Goal: Task Accomplishment & Management: Manage account settings

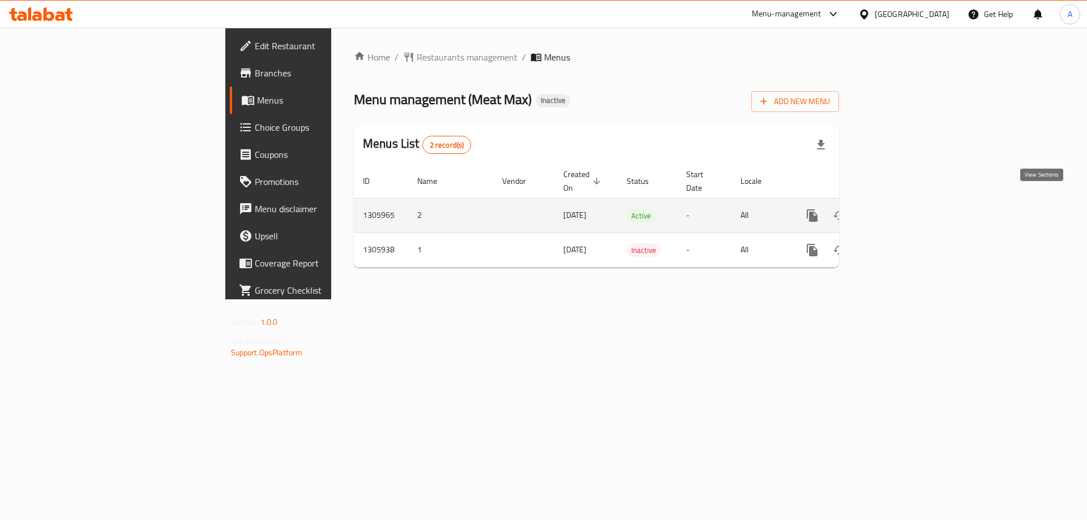
click at [901, 209] on icon "enhanced table" at bounding box center [894, 216] width 14 height 14
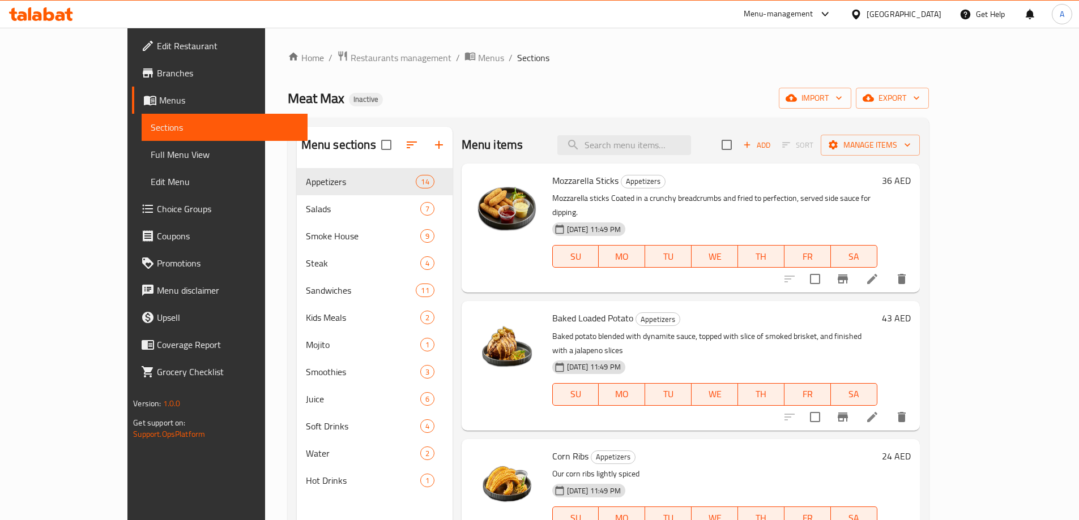
click at [151, 153] on span "Full Menu View" at bounding box center [225, 155] width 148 height 14
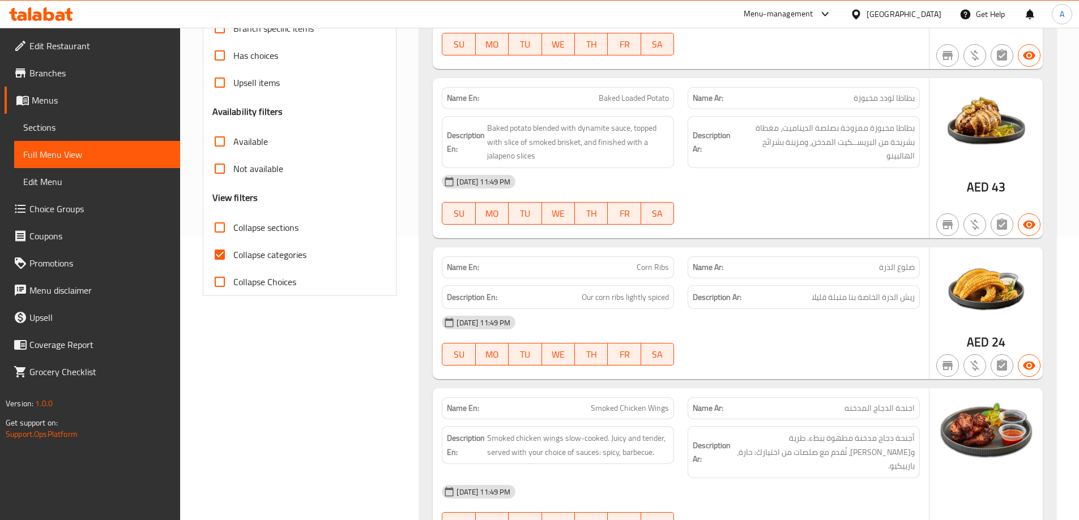
scroll to position [283, 0]
click at [221, 261] on input "Collapse categories" at bounding box center [219, 255] width 27 height 27
checkbox input "false"
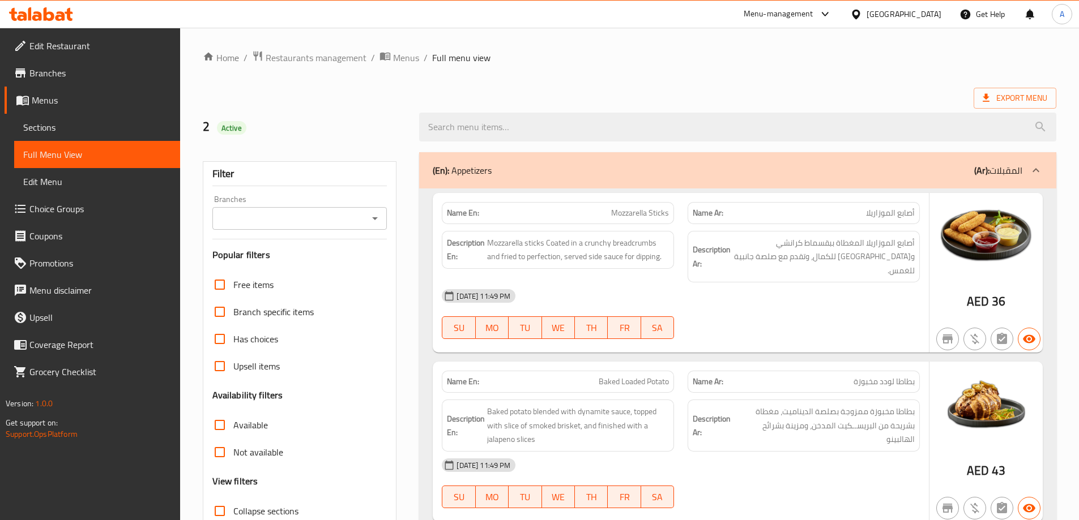
click at [635, 168] on div "(En): Appetizers (Ar): المقبلات" at bounding box center [727, 171] width 589 height 14
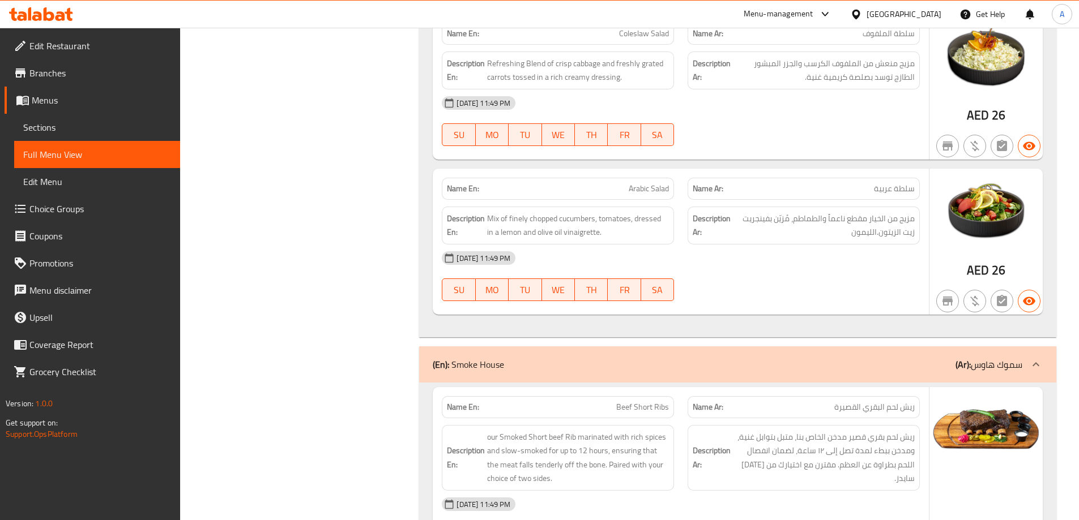
scroll to position [1076, 0]
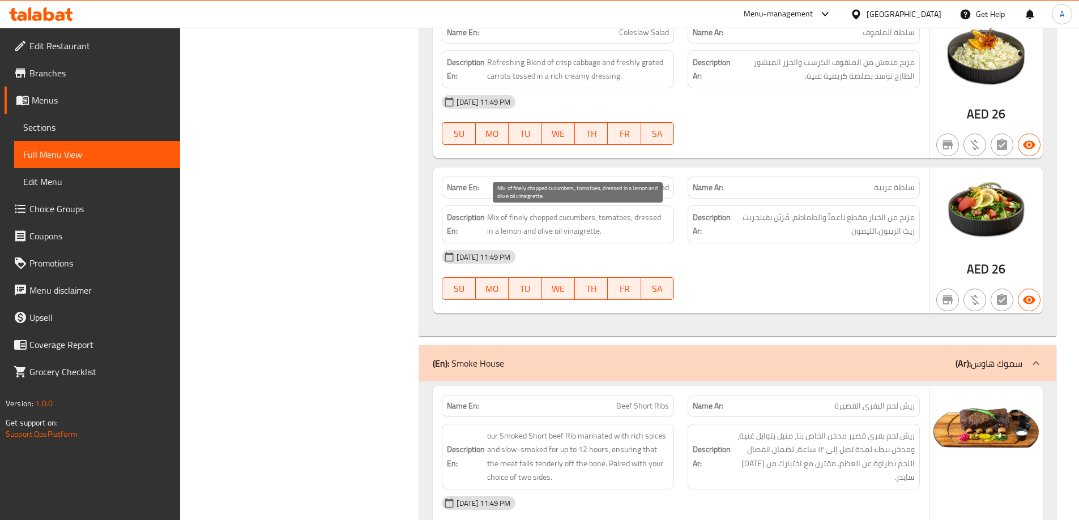
click at [561, 221] on span "Mix of finely chopped cucumbers, tomatoes, dressed in a lemon and olive oil vin…" at bounding box center [578, 225] width 182 height 28
click at [716, 262] on div "[DATE] 11:49 PM" at bounding box center [680, 256] width 491 height 27
click at [553, 221] on span "Mix of finely chopped cucumbers, tomatoes, dressed in a lemon and olive oil vin…" at bounding box center [578, 225] width 182 height 28
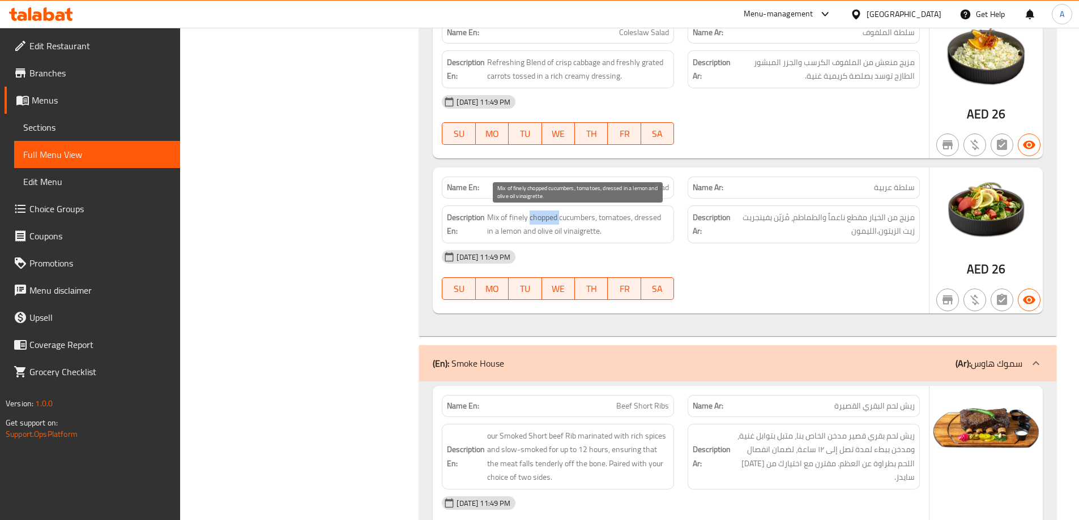
click at [553, 221] on span "Mix of finely chopped cucumbers, tomatoes, dressed in a lemon and olive oil vin…" at bounding box center [578, 225] width 182 height 28
copy span "Mix of finely chopped cucumbers, tomatoes, dressed in a lemon and olive oil vin…"
click at [848, 280] on div "15-08-2025 11:49 PM SU MO TU WE TH FR SA" at bounding box center [680, 274] width 491 height 63
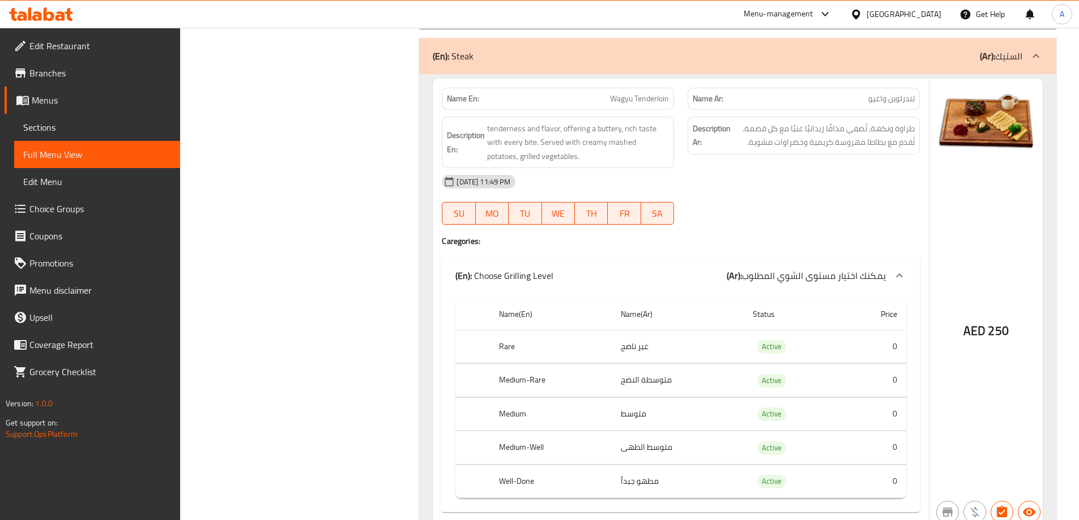
scroll to position [8210, 0]
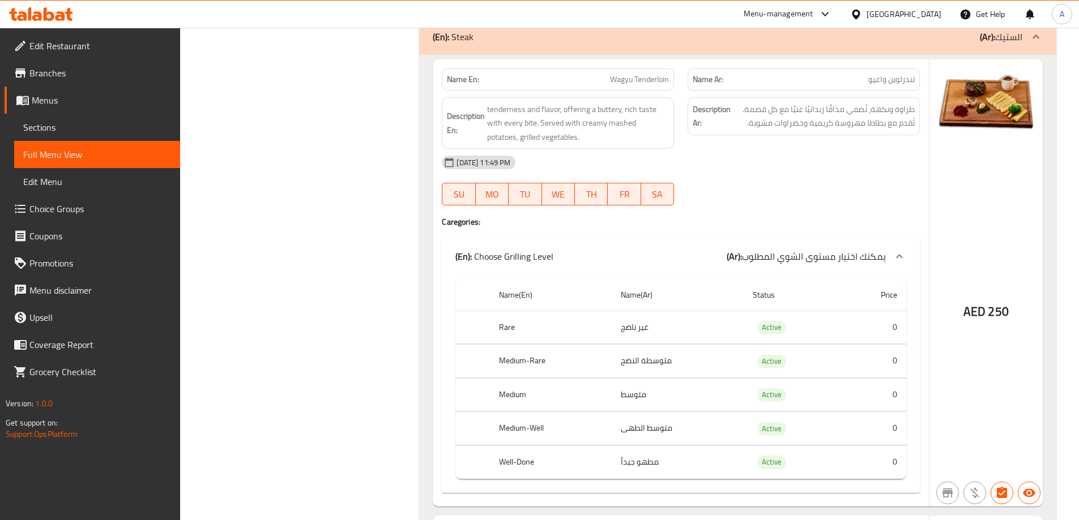
copy span "Wagyu Tenderloin"
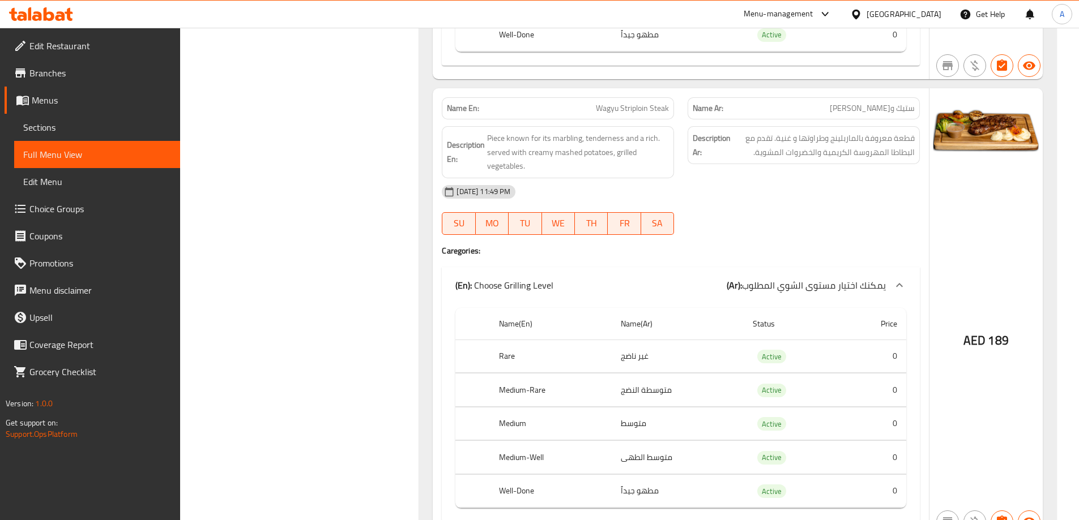
scroll to position [8663, 0]
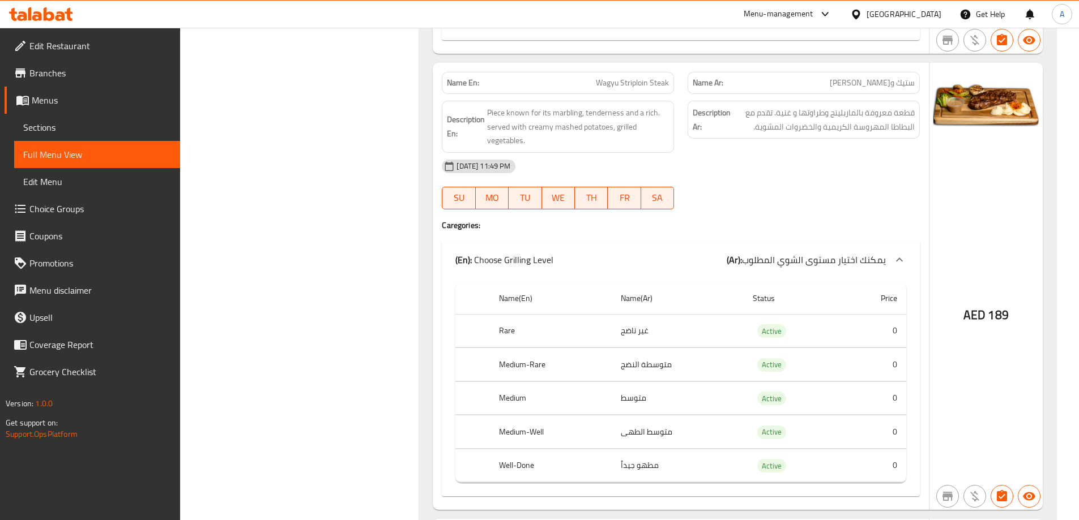
copy span "Wagyu Striploin Steak"
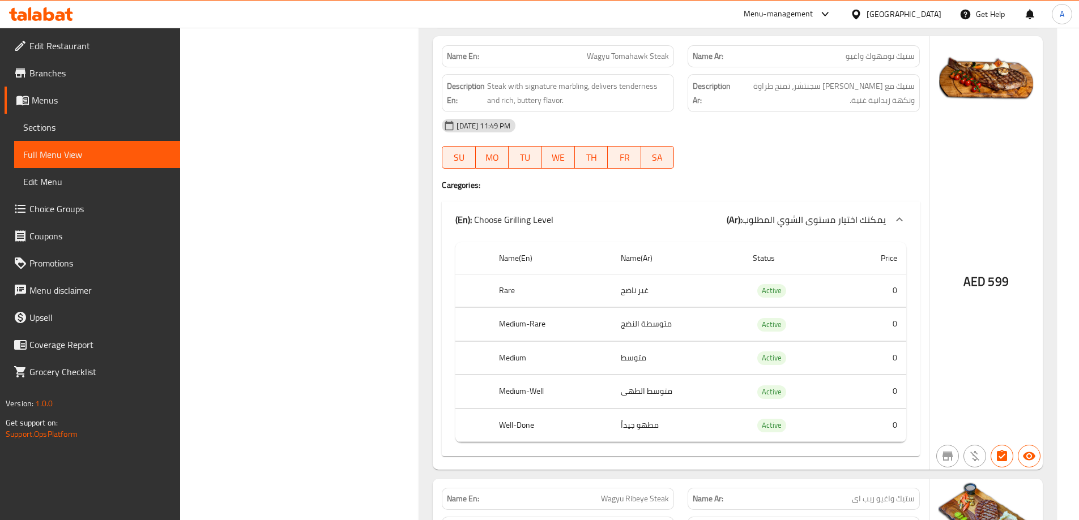
scroll to position [9116, 0]
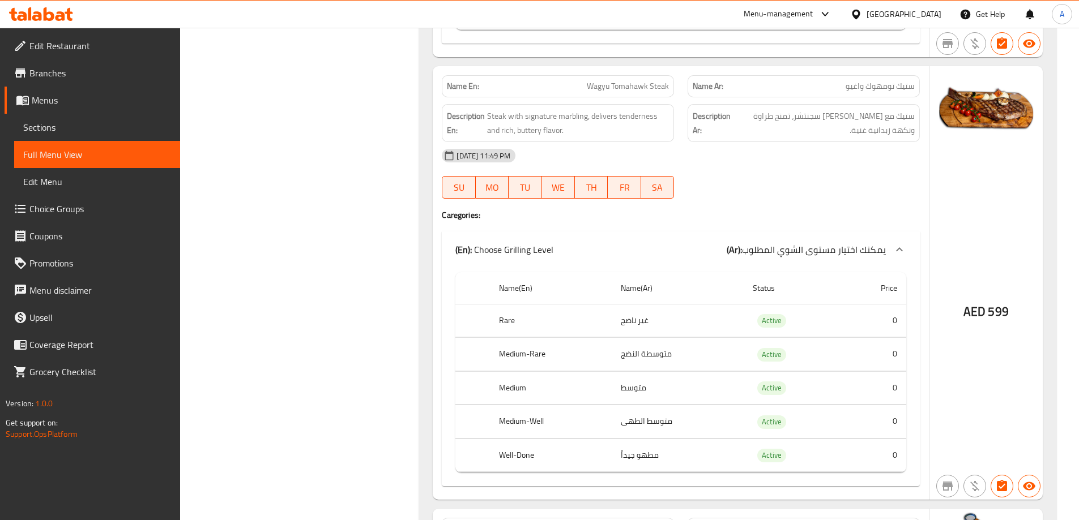
copy span "Wagyu Tomahawk Steak"
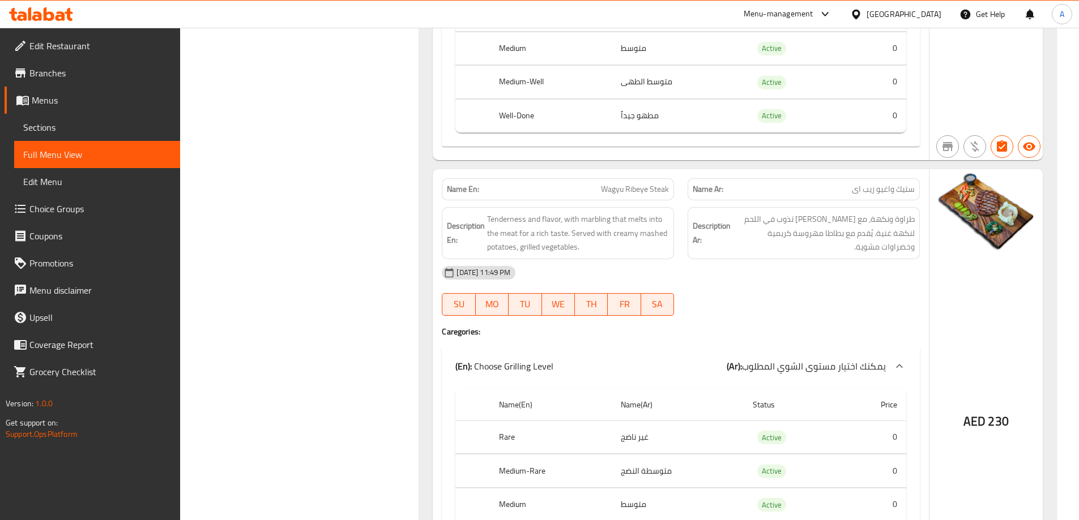
scroll to position [9044, 0]
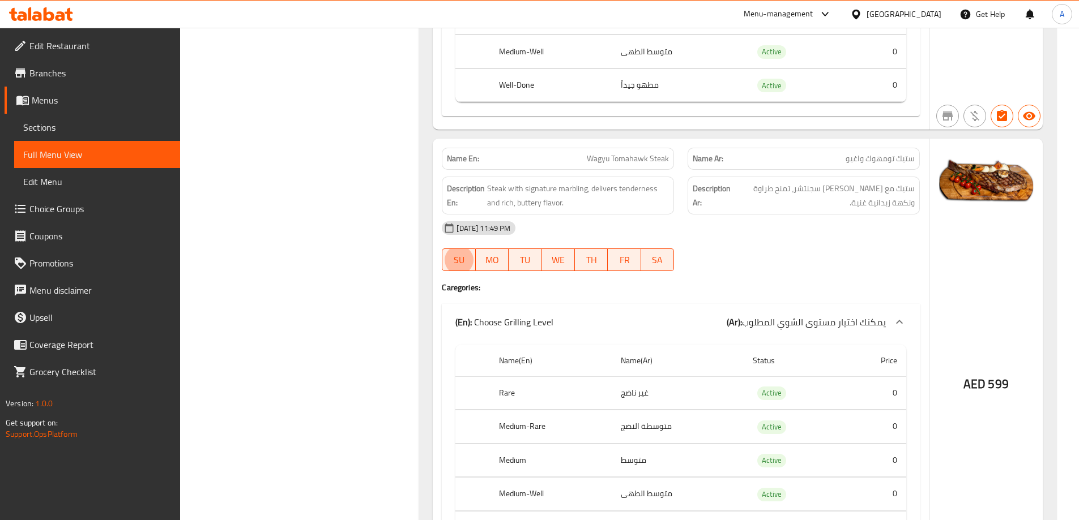
type button "0"
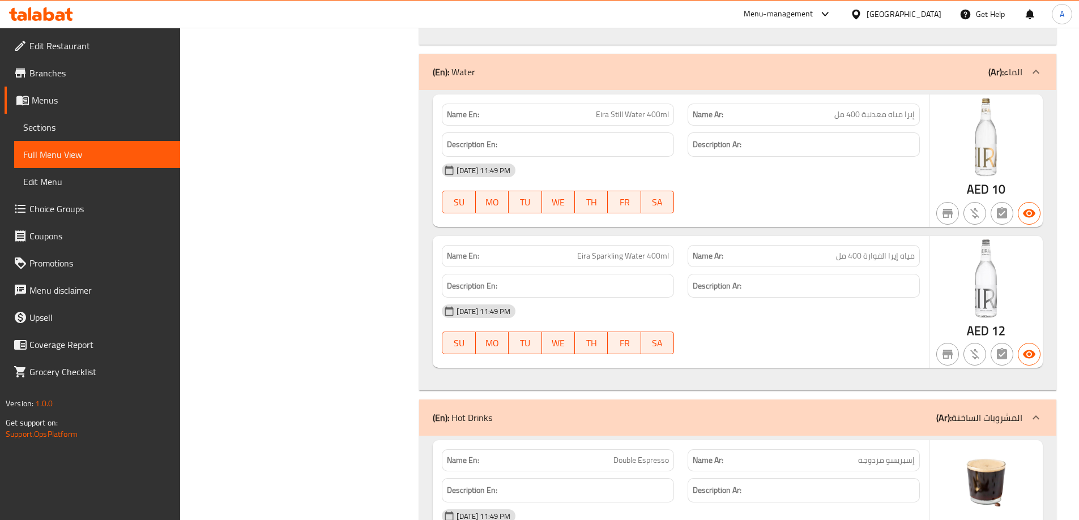
scroll to position [16862, 0]
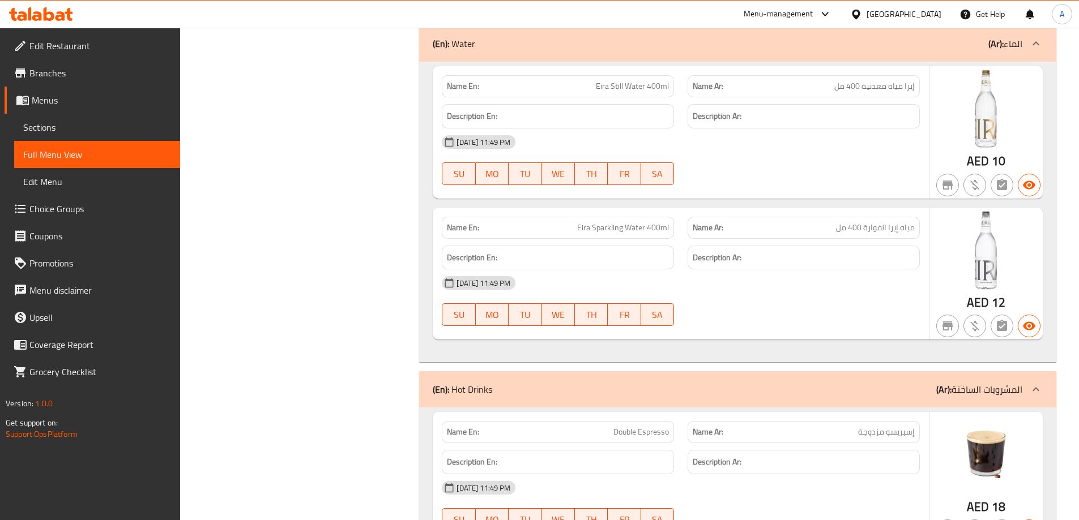
copy span "Double Espresso"
click at [70, 149] on span "Full Menu View" at bounding box center [97, 155] width 148 height 14
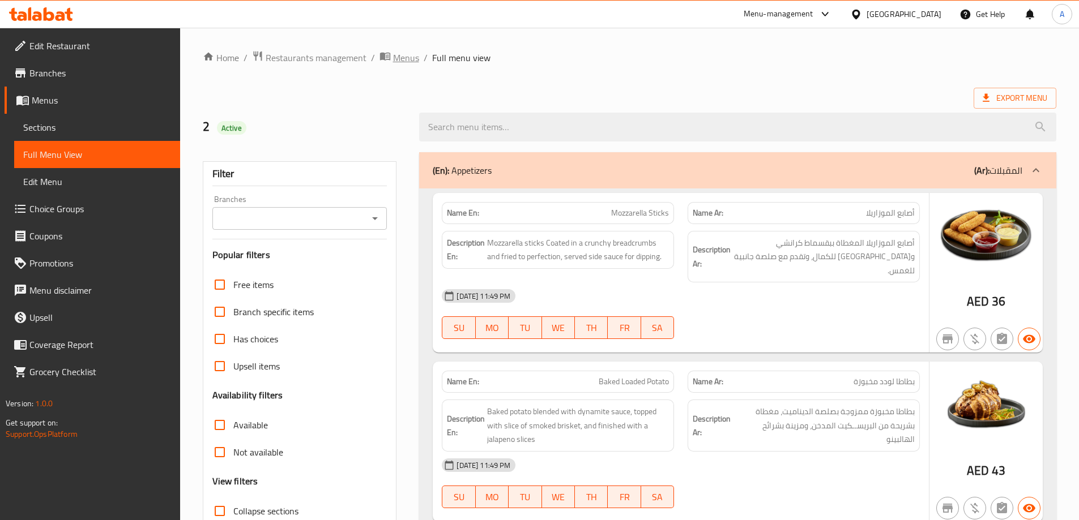
click at [414, 58] on span "Menus" at bounding box center [406, 58] width 26 height 14
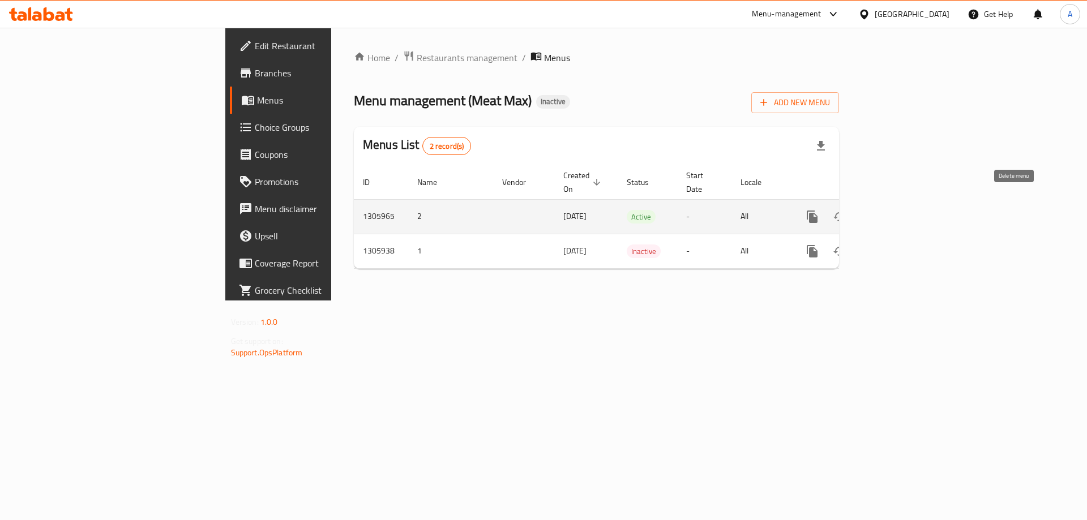
click at [901, 210] on icon "enhanced table" at bounding box center [894, 217] width 14 height 14
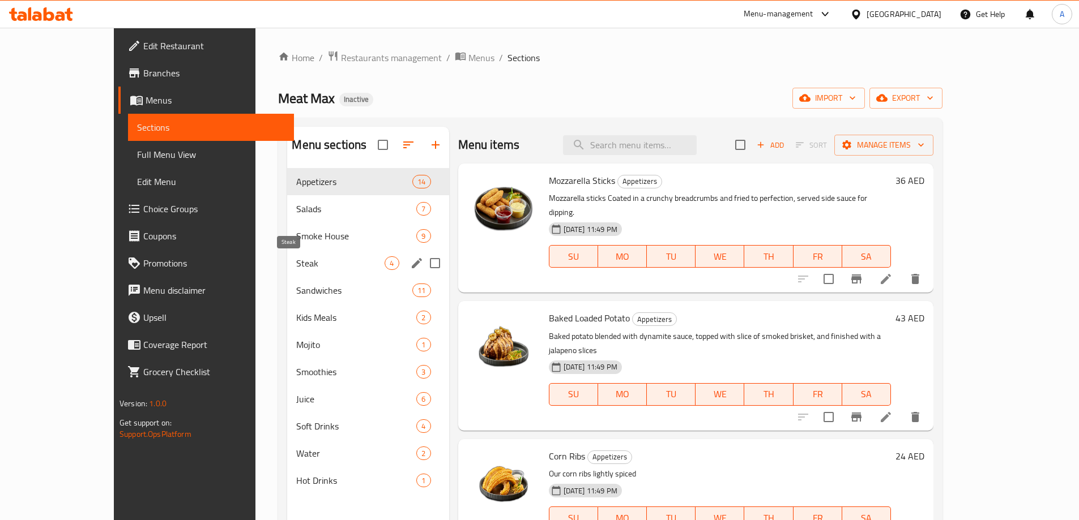
click at [296, 262] on span "Steak" at bounding box center [340, 264] width 88 height 14
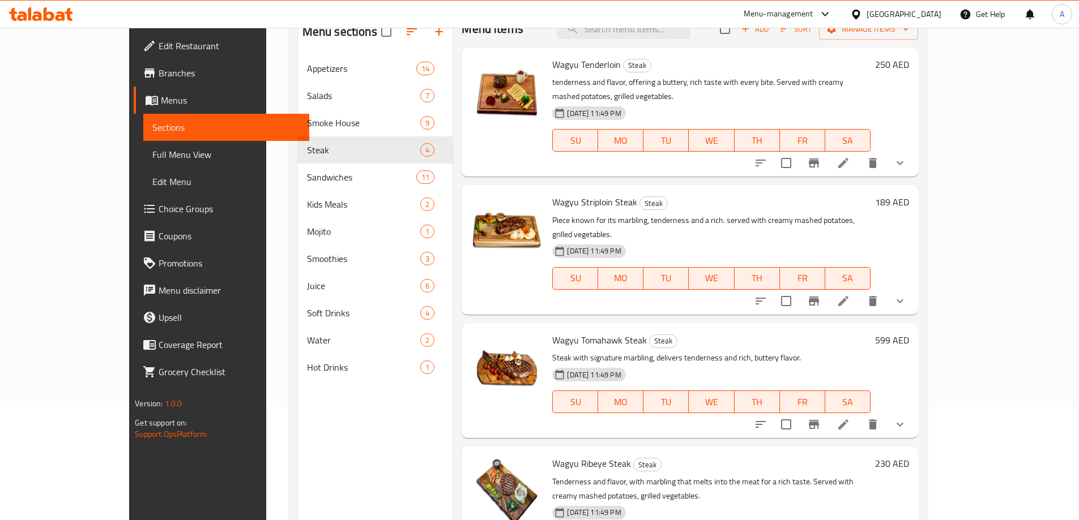
scroll to position [159, 0]
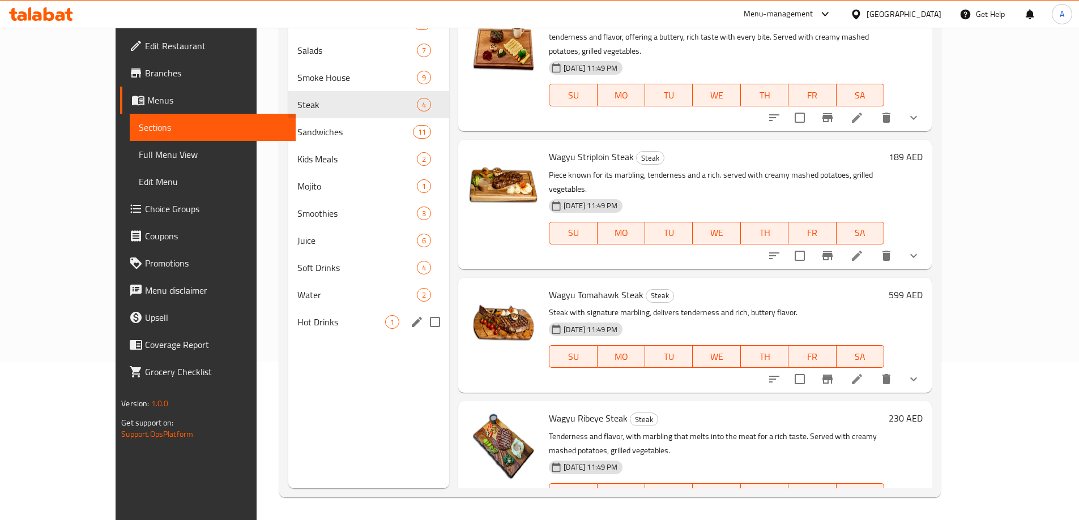
click at [297, 325] on span "Hot Drinks" at bounding box center [341, 322] width 88 height 14
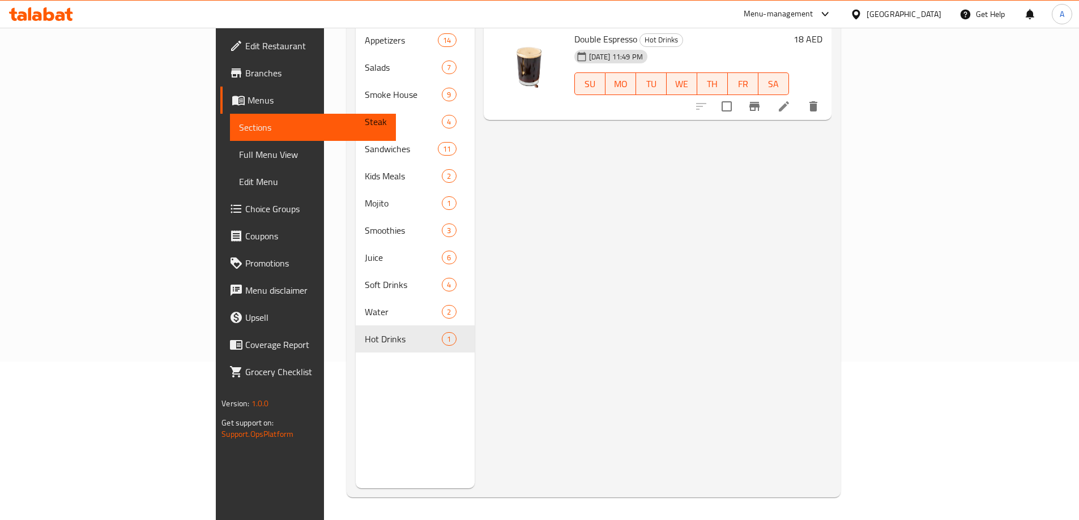
click at [790, 100] on icon at bounding box center [784, 107] width 14 height 14
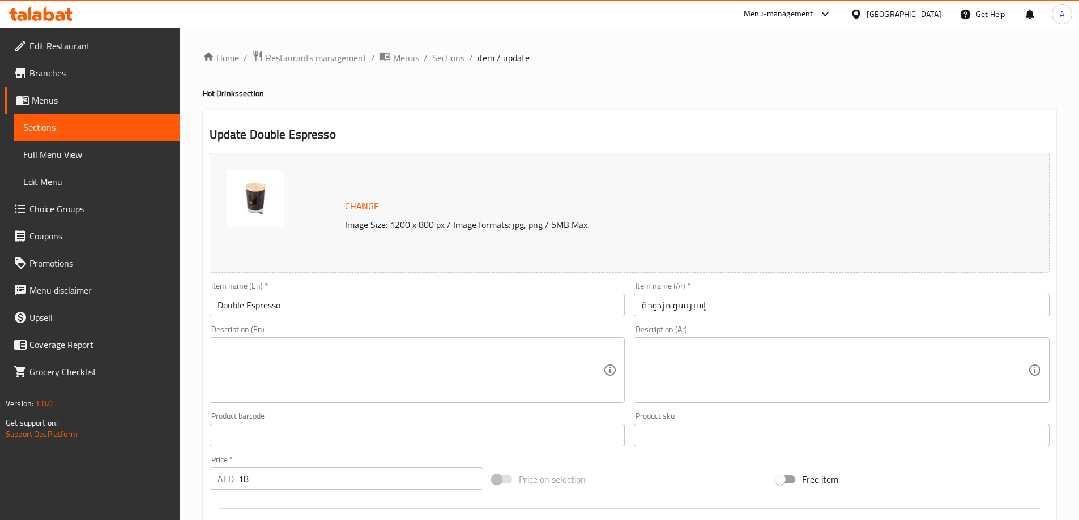
click at [648, 304] on input "إسبريسو مزدوجة" at bounding box center [842, 305] width 416 height 23
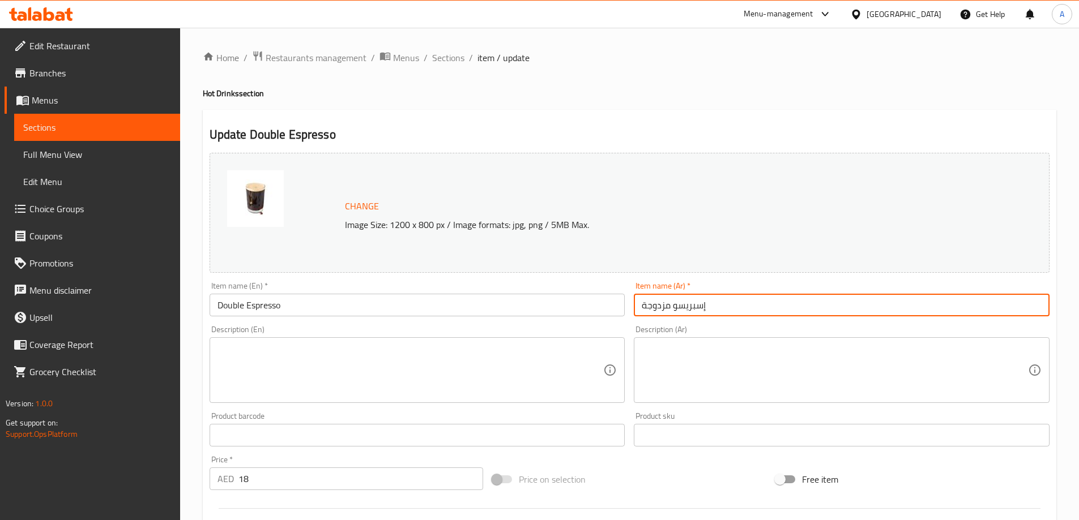
click at [648, 304] on input "إسبريسو مزدوجة" at bounding box center [842, 305] width 416 height 23
type input "إسبريسو دوبل"
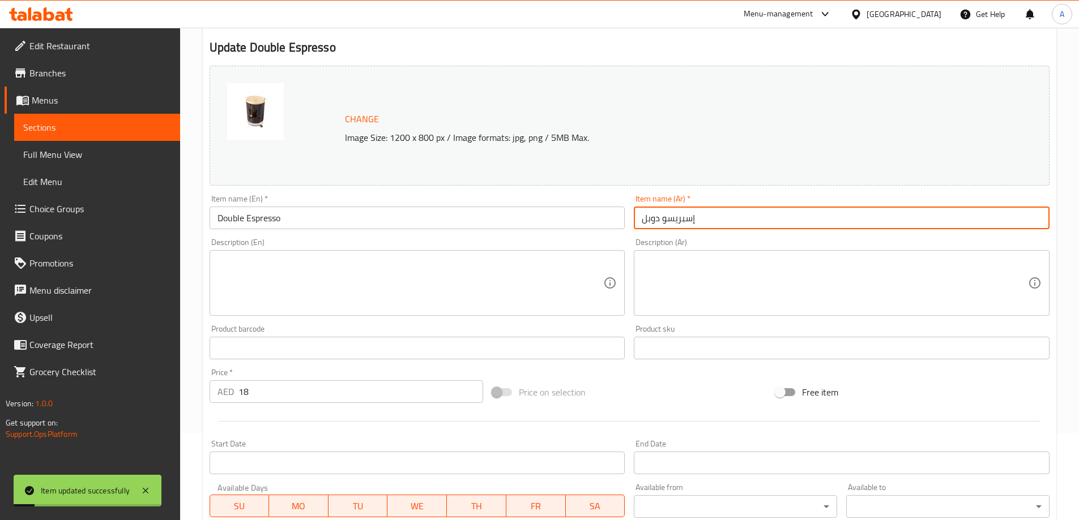
scroll to position [226, 0]
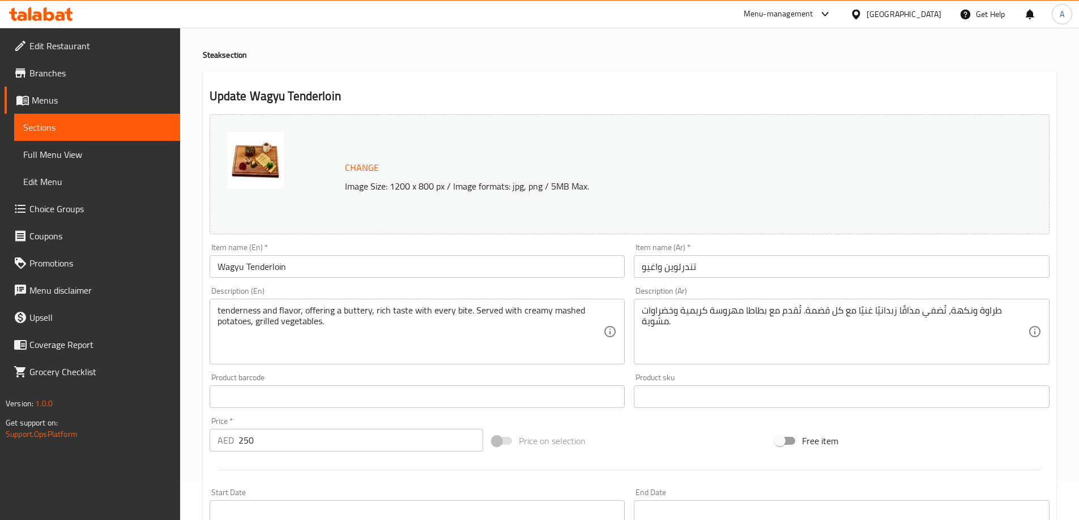
scroll to position [113, 0]
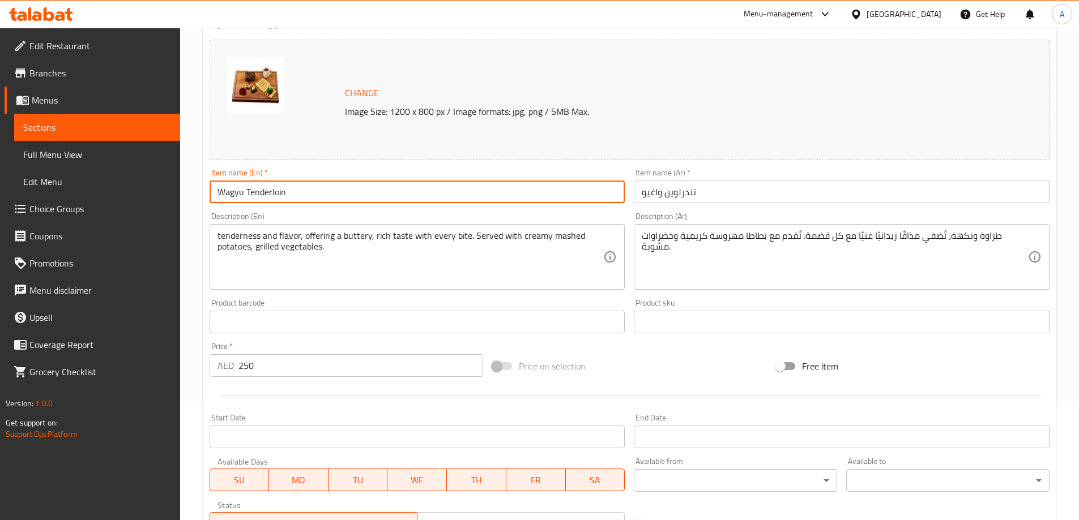
click at [370, 190] on input "Wagyu Tenderloin" at bounding box center [418, 192] width 416 height 23
type input "Wagyu Tenderloin 200gm"
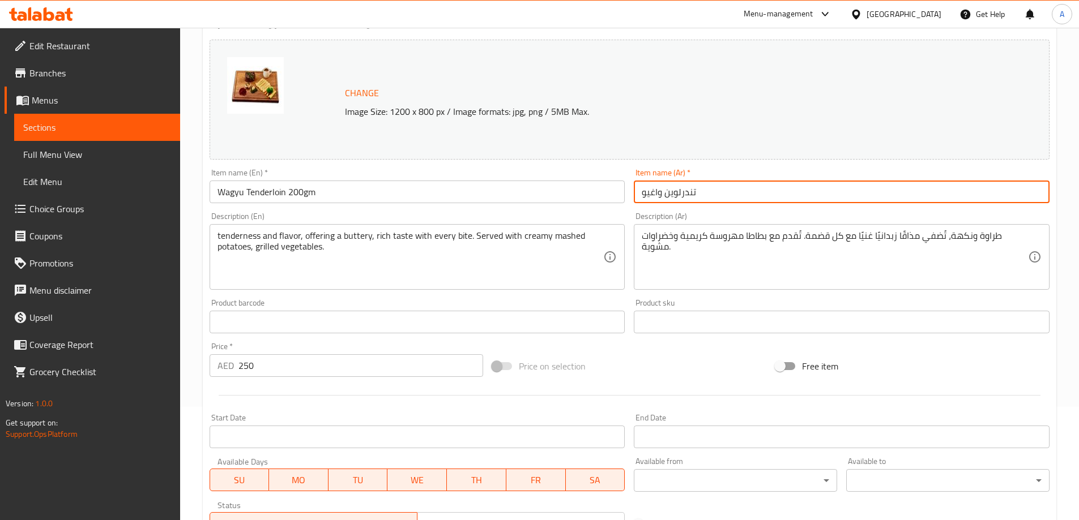
click at [790, 191] on input "تندرلوين واغيو" at bounding box center [842, 192] width 416 height 23
type input "تندرلوين واغيو 200جم"
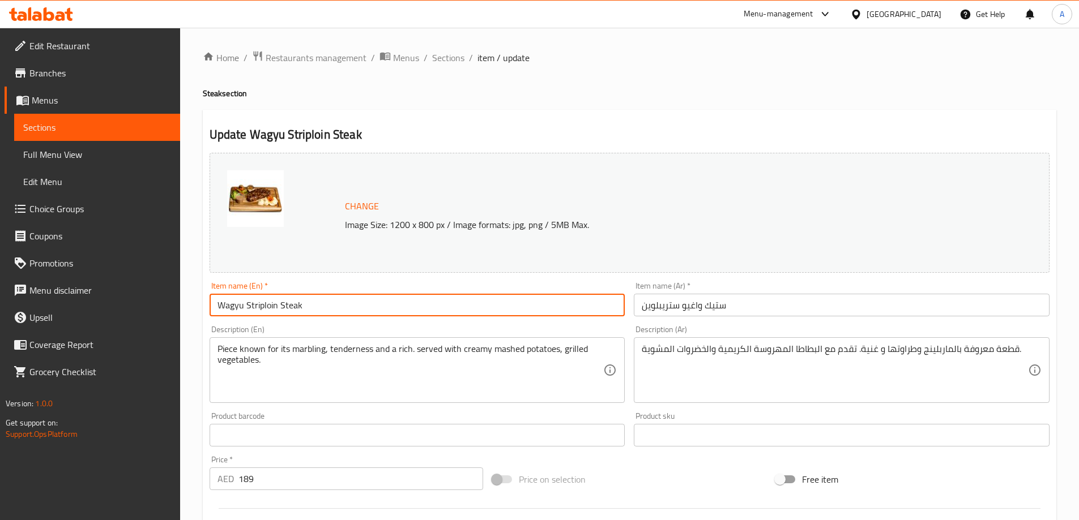
click at [339, 313] on input "Wagyu Striploin Steak" at bounding box center [418, 305] width 416 height 23
type input "Wagyu Striploin Steak 300gm"
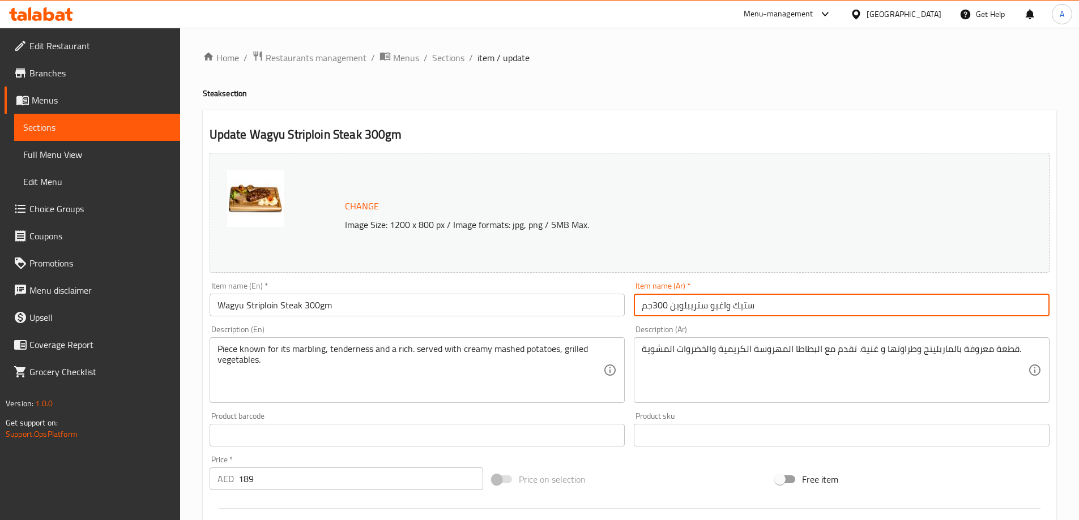
type input "ستيك واغيو ستريبلوين 300جم"
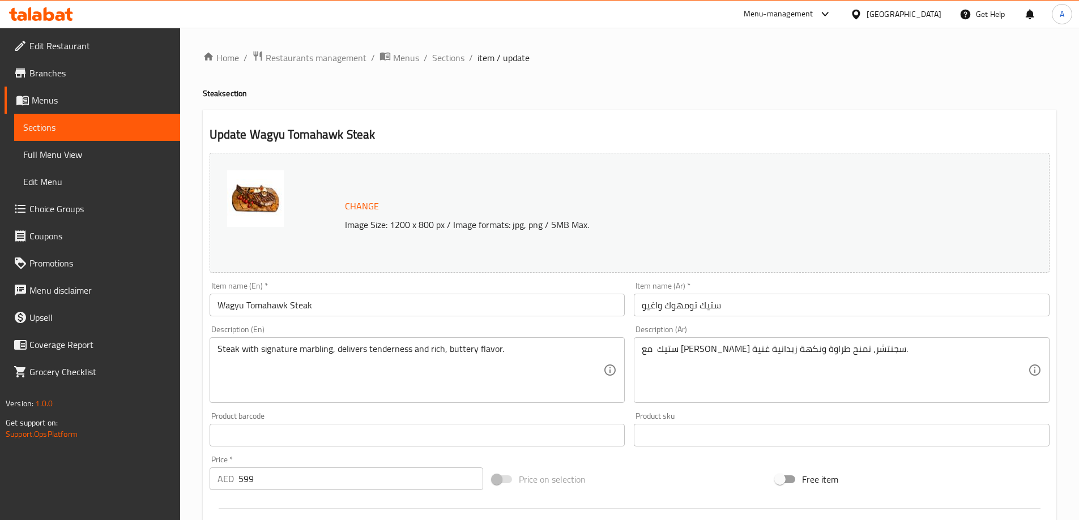
click at [468, 296] on input "Wagyu Tomahawk Steak" at bounding box center [418, 305] width 416 height 23
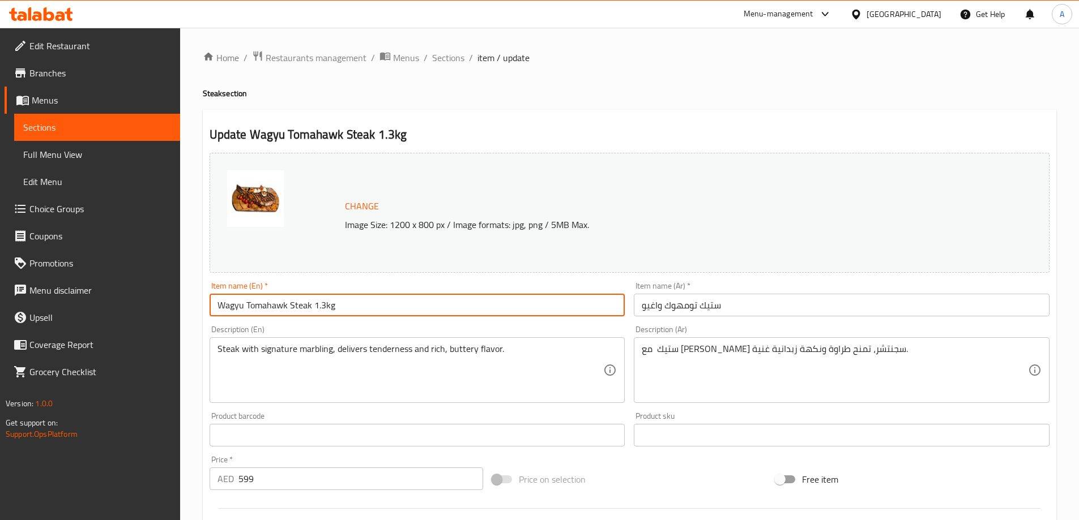
type input "Wagyu Tomahawk Steak 1.3kg"
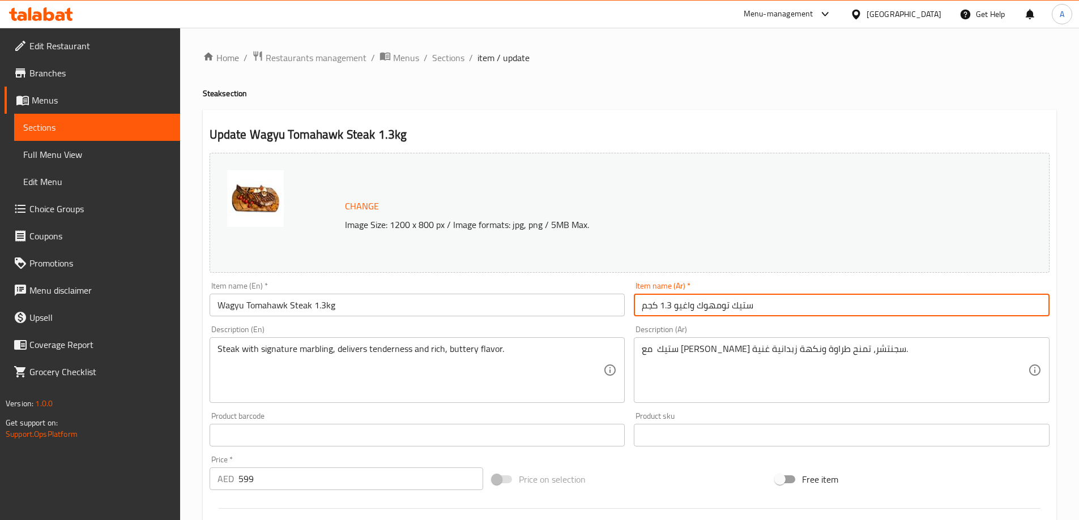
type input "ستيك تومهوك واغيو 1.3 كجم"
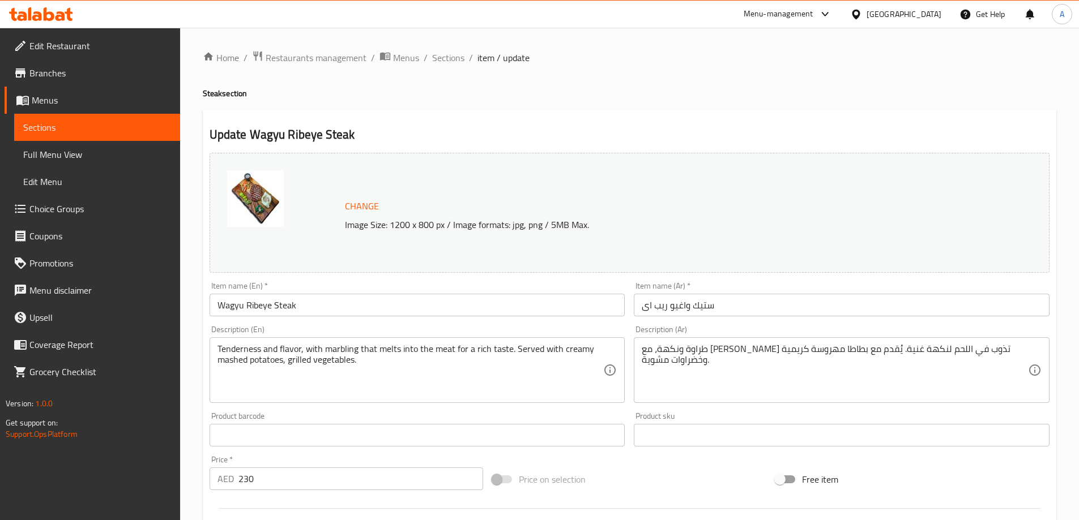
click at [335, 305] on input "Wagyu Ribeye Steak" at bounding box center [418, 305] width 416 height 23
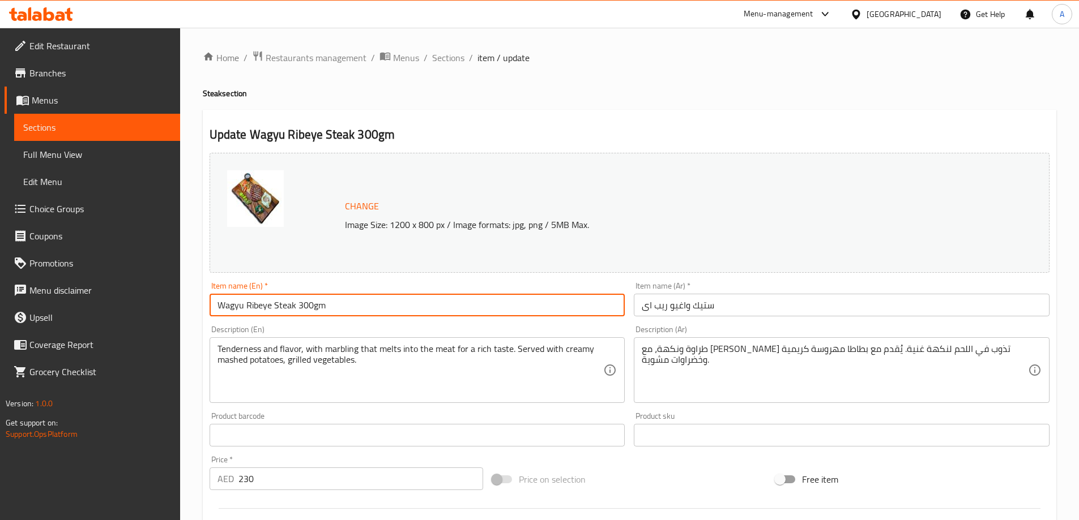
type input "Wagyu Ribeye Steak 300gm"
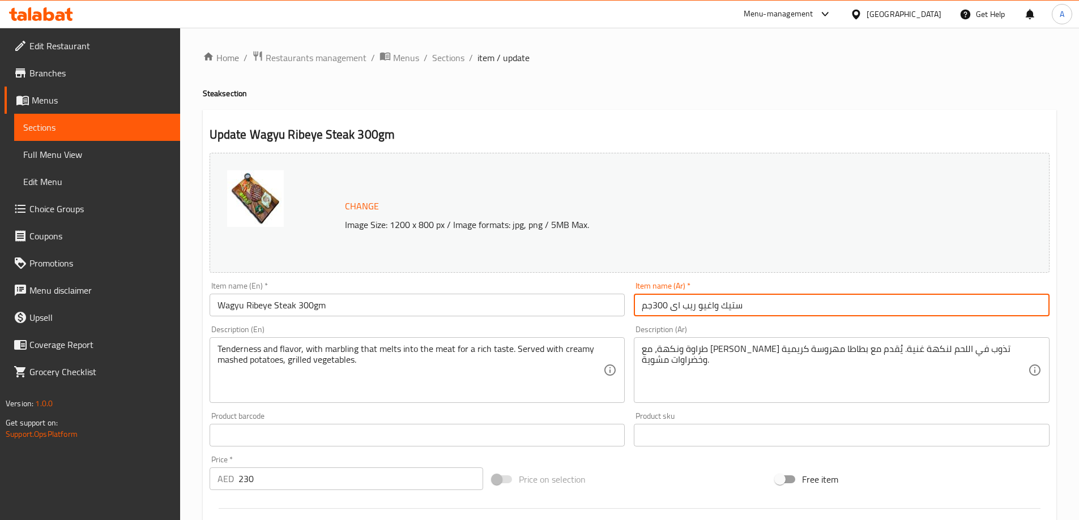
type input "ستيك واغيو ريب اى 300جم"
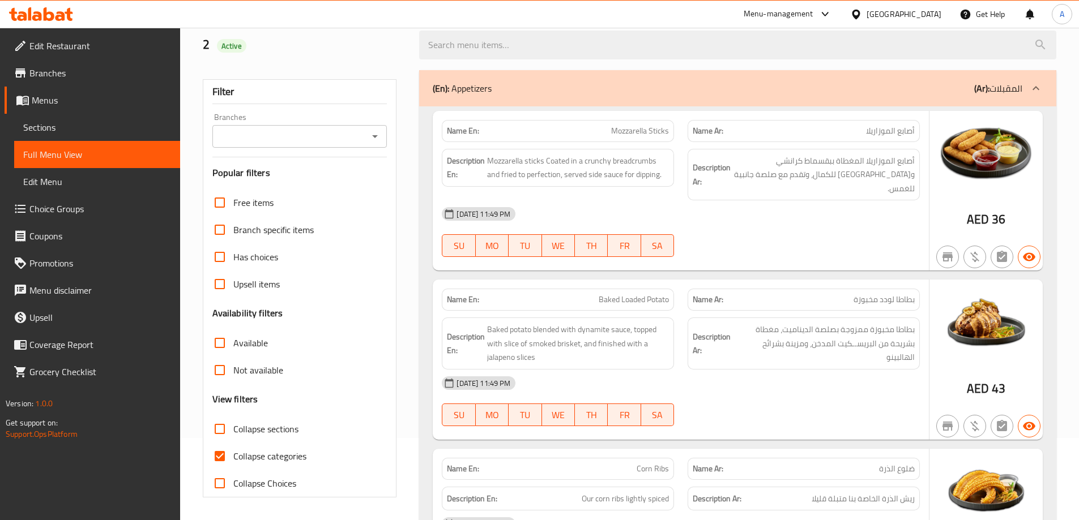
click at [221, 458] on input "Collapse categories" at bounding box center [219, 456] width 27 height 27
checkbox input "false"
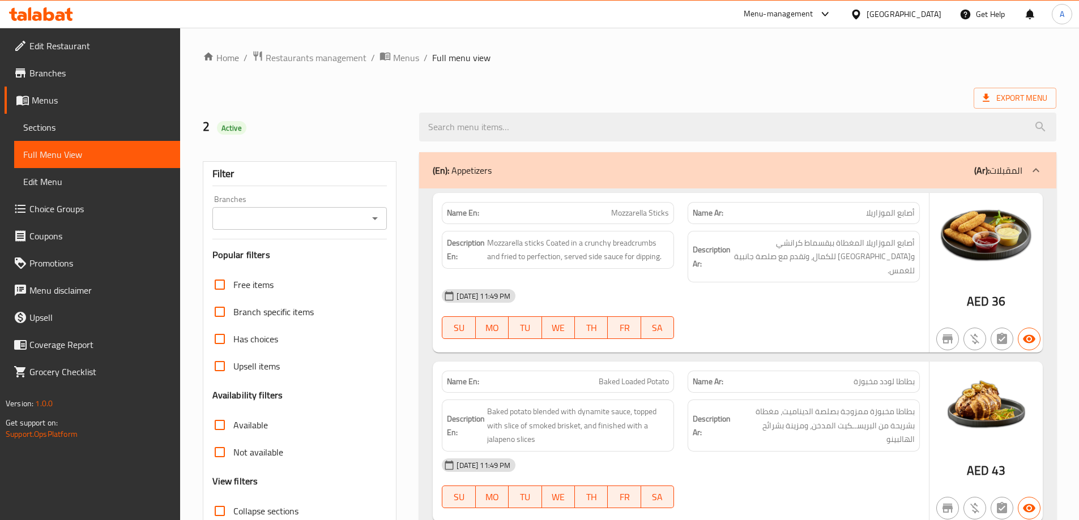
click at [675, 170] on div "(En): Appetizers (Ar): المقبلات" at bounding box center [727, 171] width 589 height 14
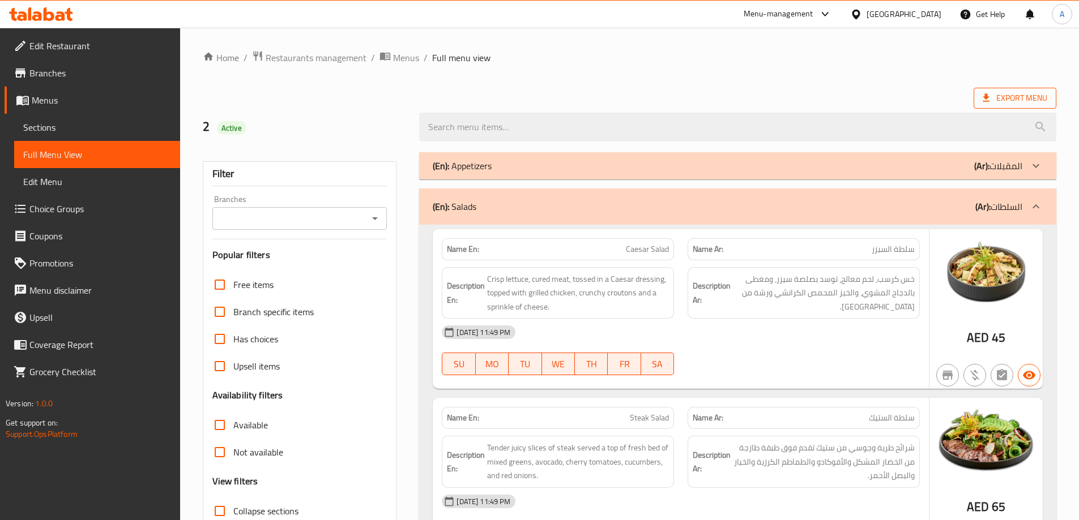
click at [1014, 98] on span "Export Menu" at bounding box center [1014, 98] width 65 height 14
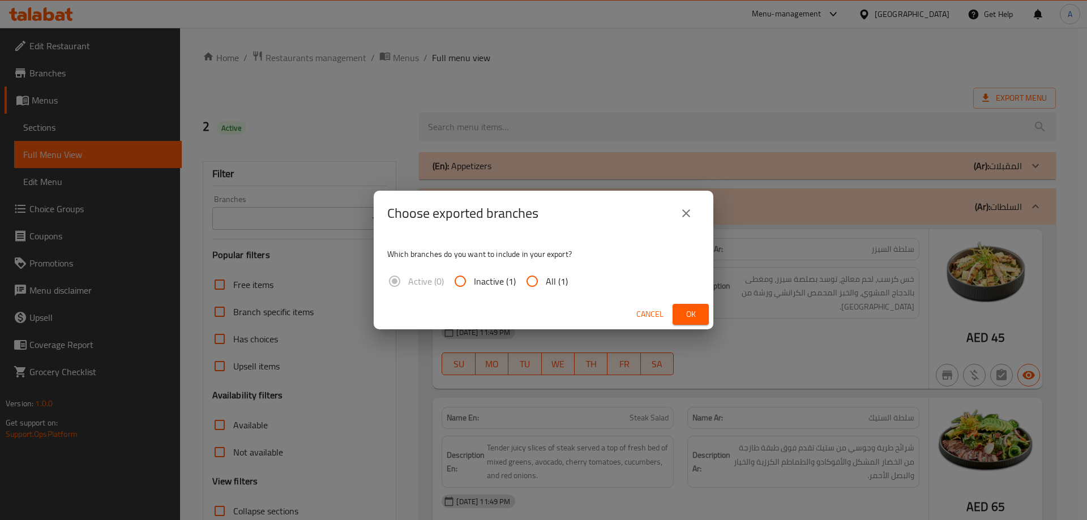
click at [538, 281] on input "All (1)" at bounding box center [532, 281] width 27 height 27
radio input "true"
click at [694, 318] on span "Ok" at bounding box center [691, 314] width 18 height 14
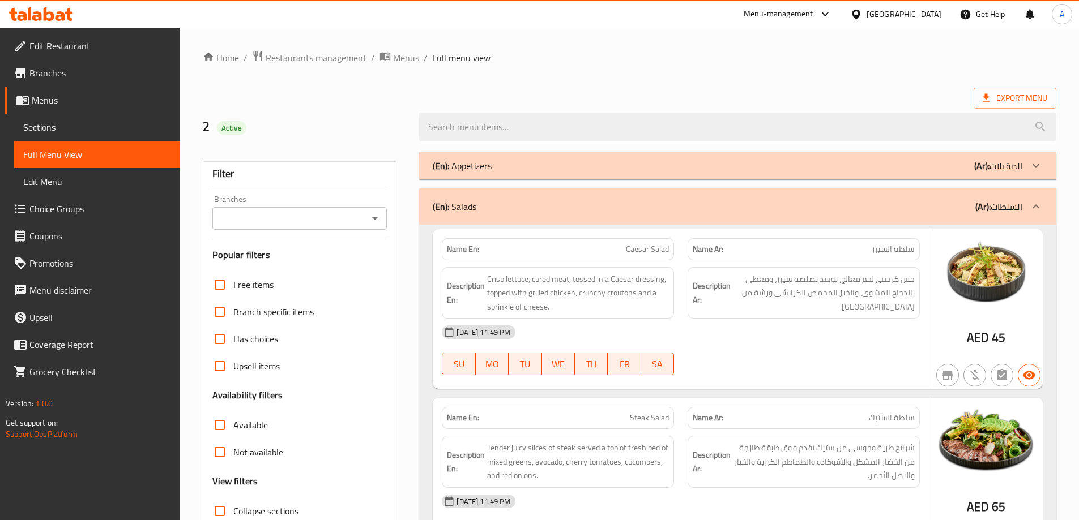
click at [689, 160] on div "(En): Appetizers (Ar): المقبلات" at bounding box center [727, 166] width 589 height 14
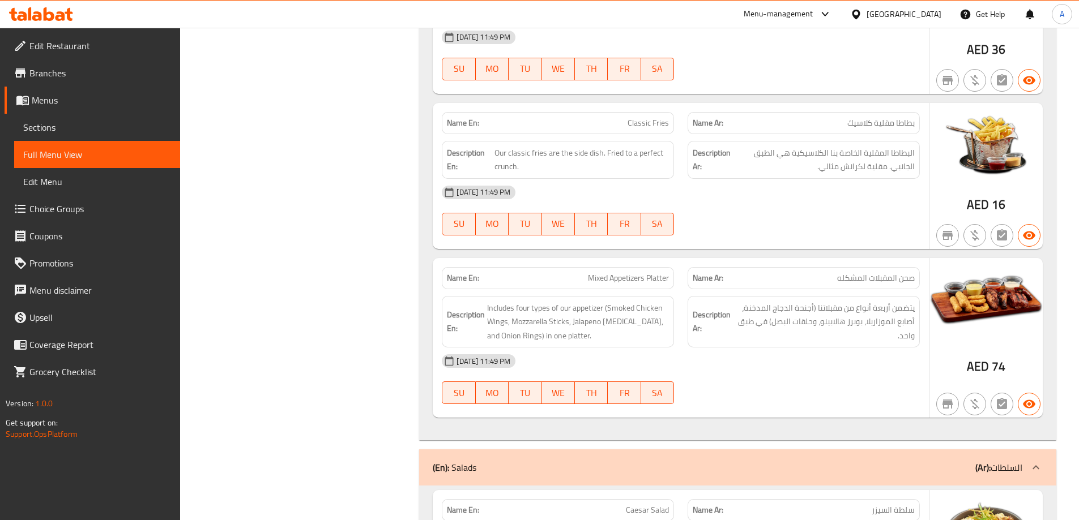
scroll to position [2208, 0]
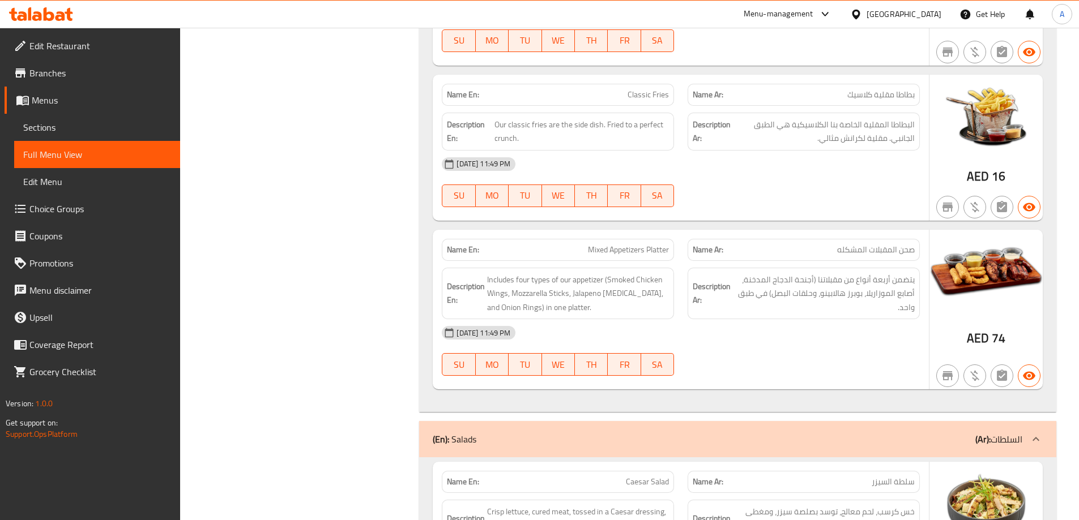
click at [612, 244] on span "Mixed Appetizers Platter" at bounding box center [628, 250] width 81 height 12
copy span "Mixed Appetizers Platter"
drag, startPoint x: 307, startPoint y: 377, endPoint x: 386, endPoint y: 153, distance: 237.1
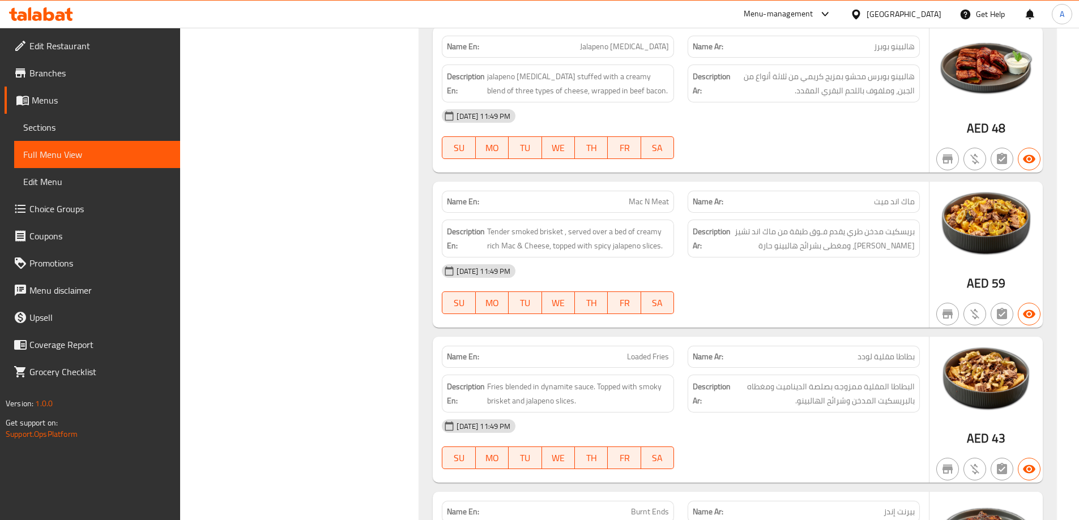
scroll to position [0, 0]
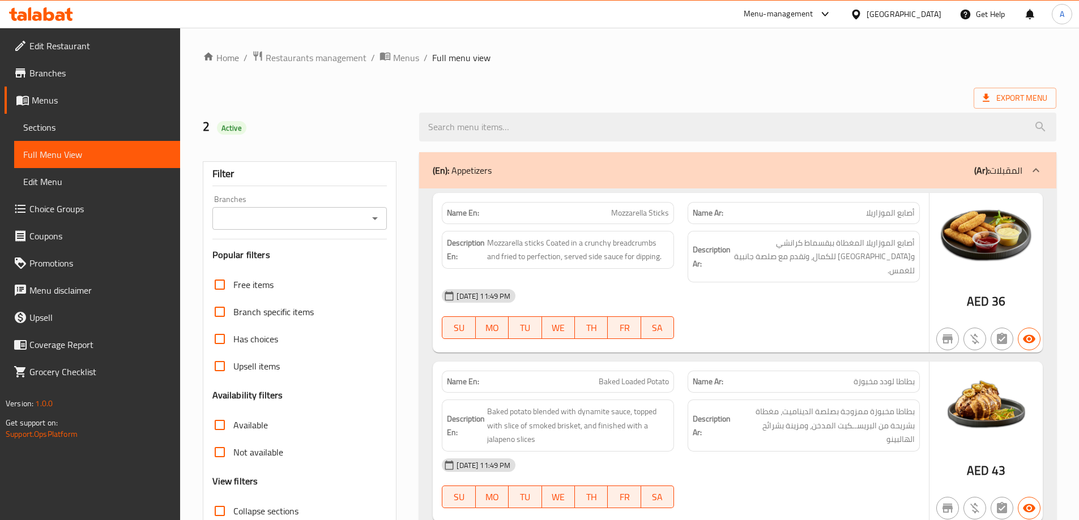
click at [728, 157] on div "(En): Appetizers (Ar): المقبلات" at bounding box center [737, 170] width 637 height 36
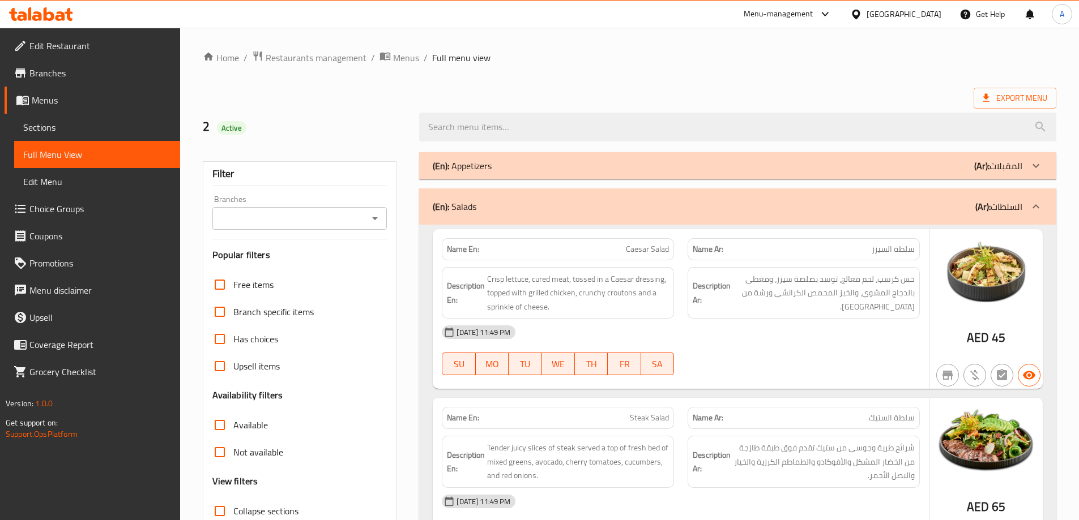
scroll to position [113, 0]
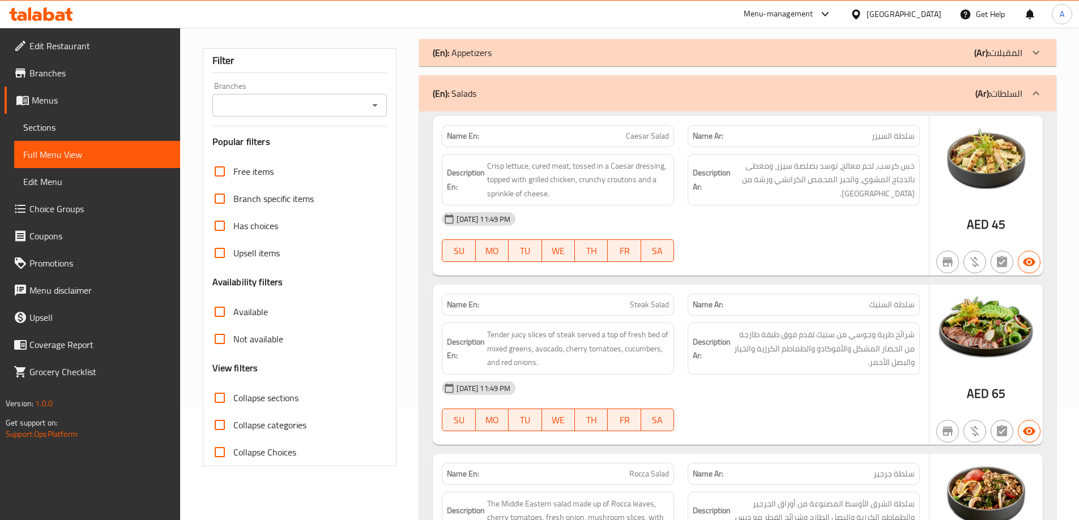
click at [514, 286] on div "Name En: Steak Salad Name Ar: سلطة الستيك Description En: Tender juicy slices o…" at bounding box center [681, 365] width 496 height 160
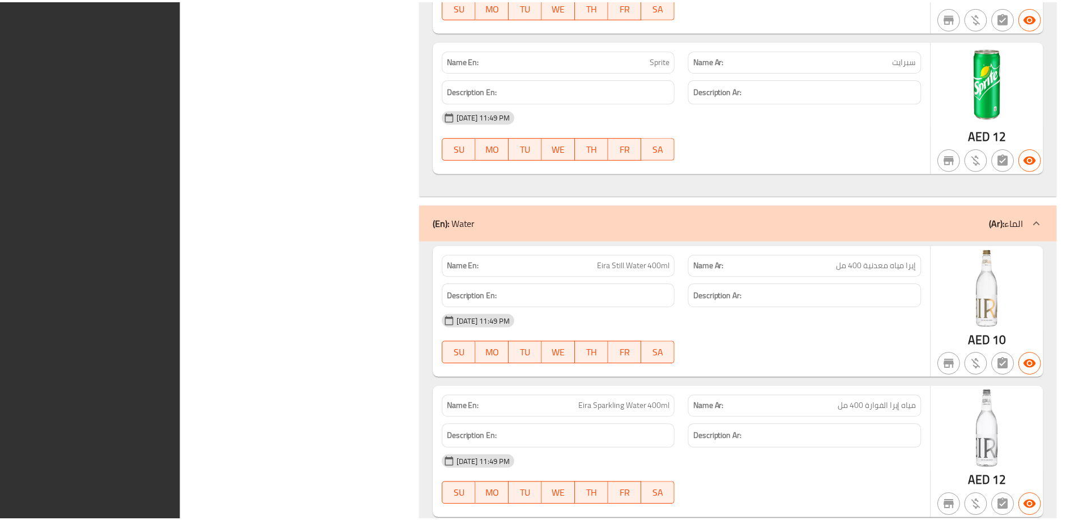
scroll to position [16862, 0]
